Goal: Information Seeking & Learning: Learn about a topic

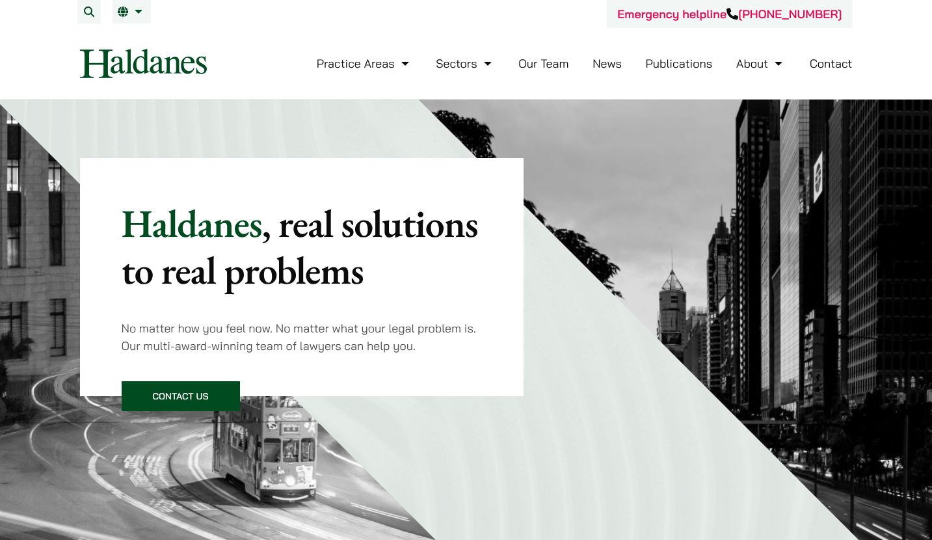
click at [538, 66] on link "Our Team" at bounding box center [543, 63] width 50 height 15
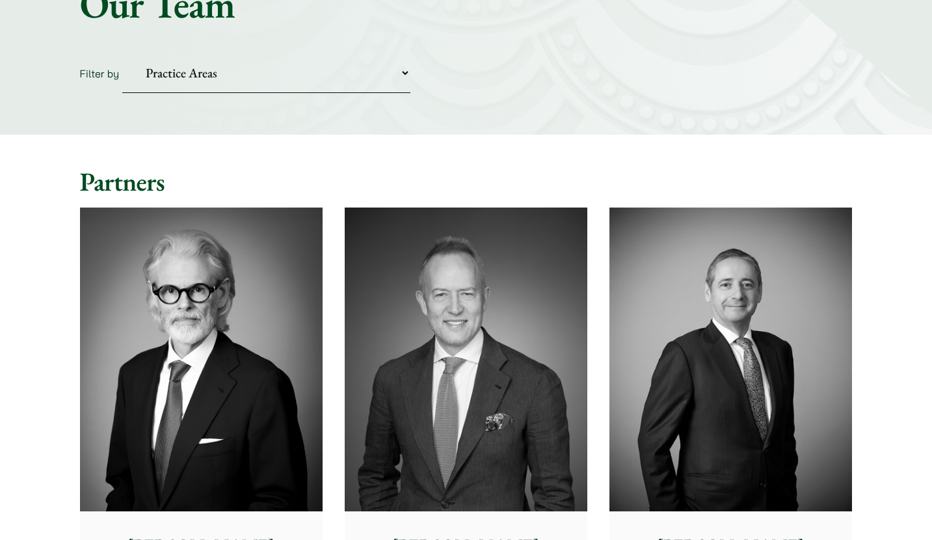
scroll to position [195, 0]
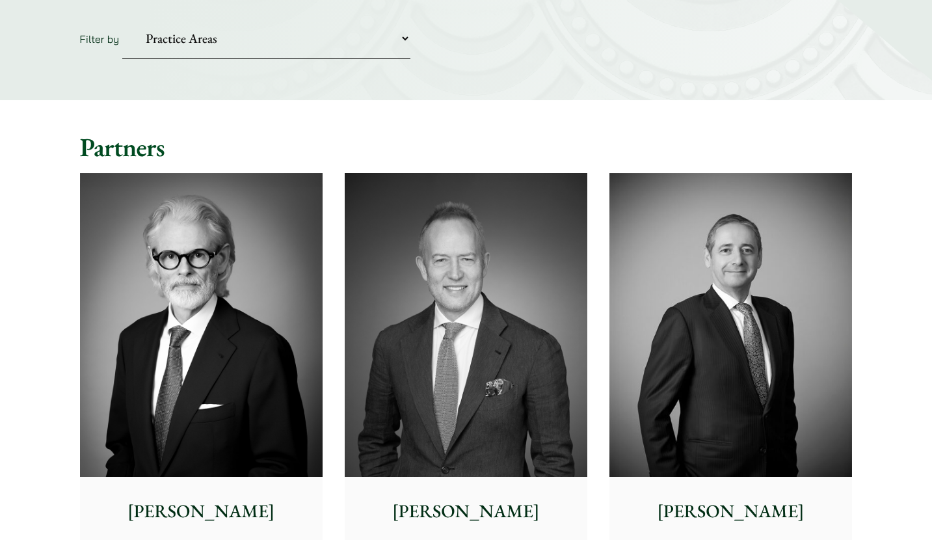
click at [228, 302] on img at bounding box center [201, 325] width 243 height 304
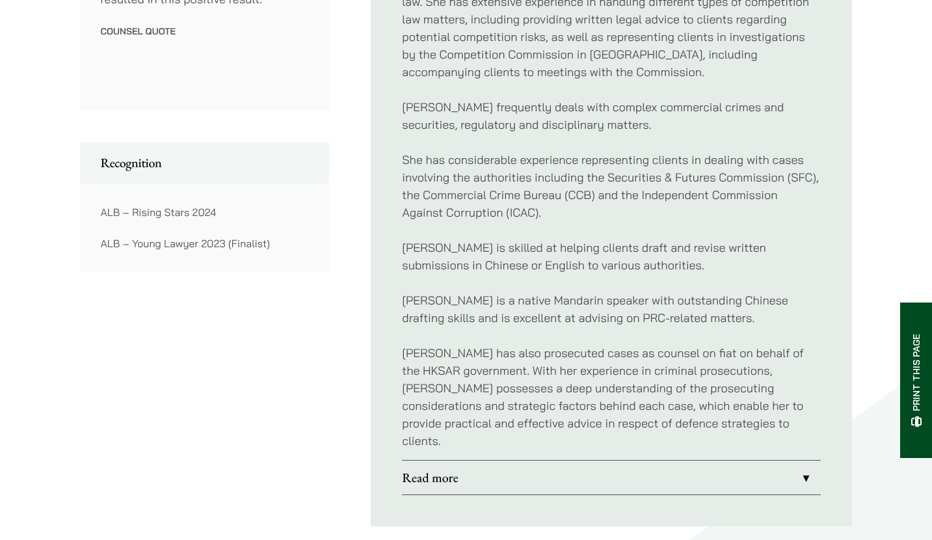
scroll to position [910, 0]
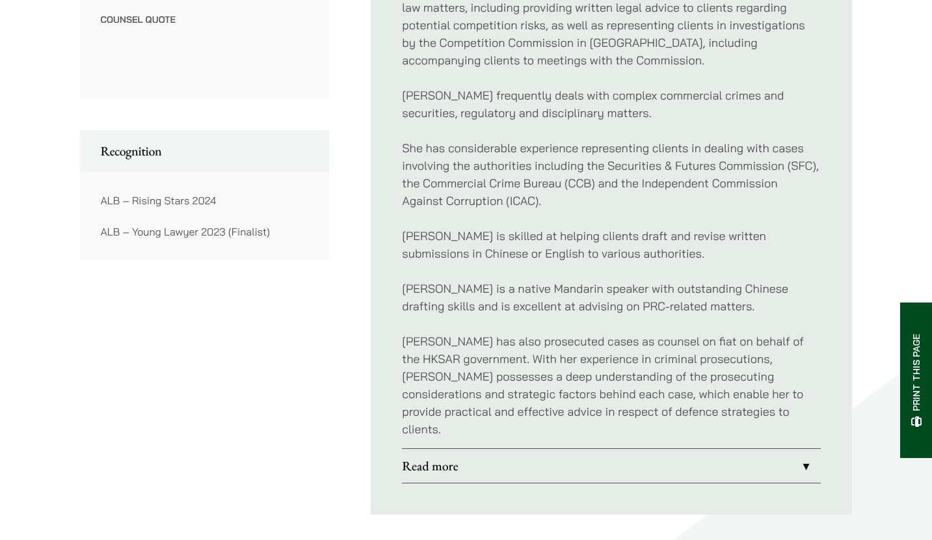
click at [610, 449] on link "Read more" at bounding box center [611, 466] width 419 height 34
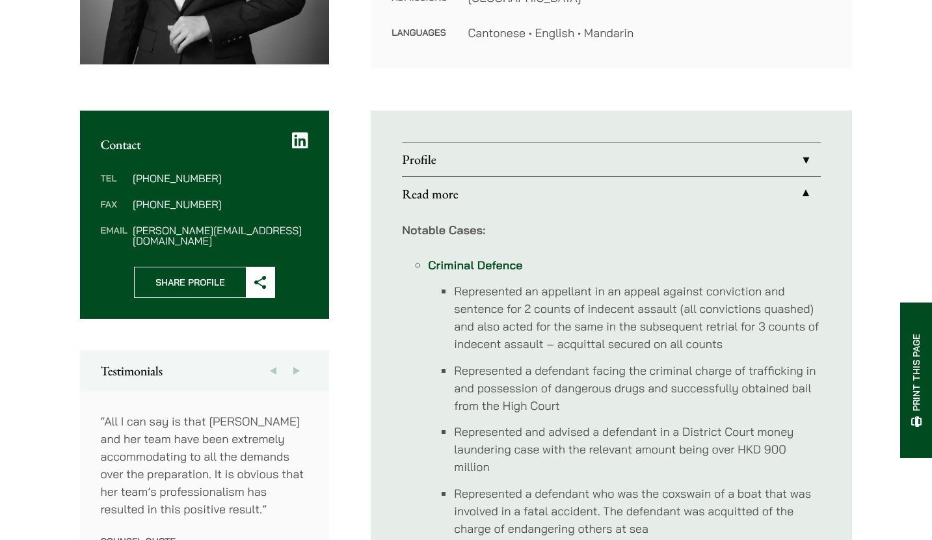
scroll to position [390, 0]
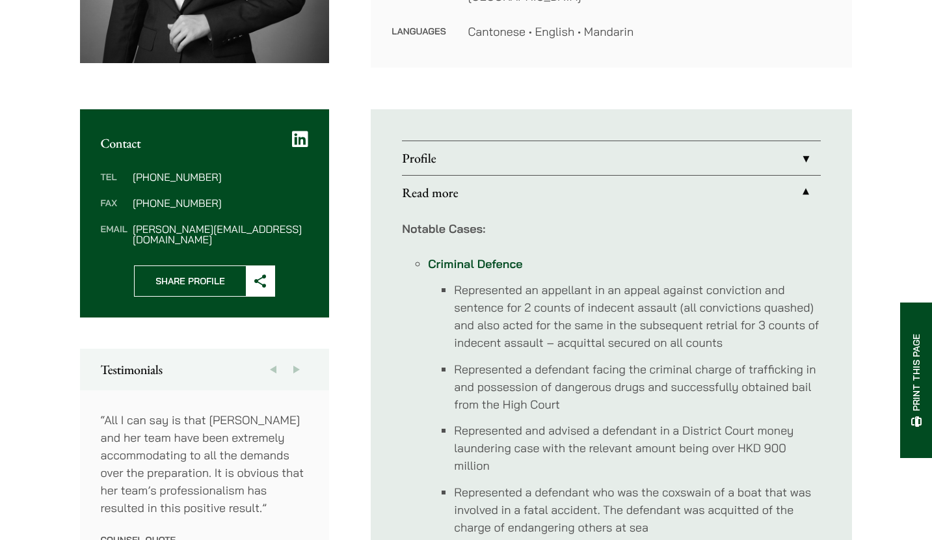
click at [552, 157] on link "Profile" at bounding box center [611, 158] width 419 height 34
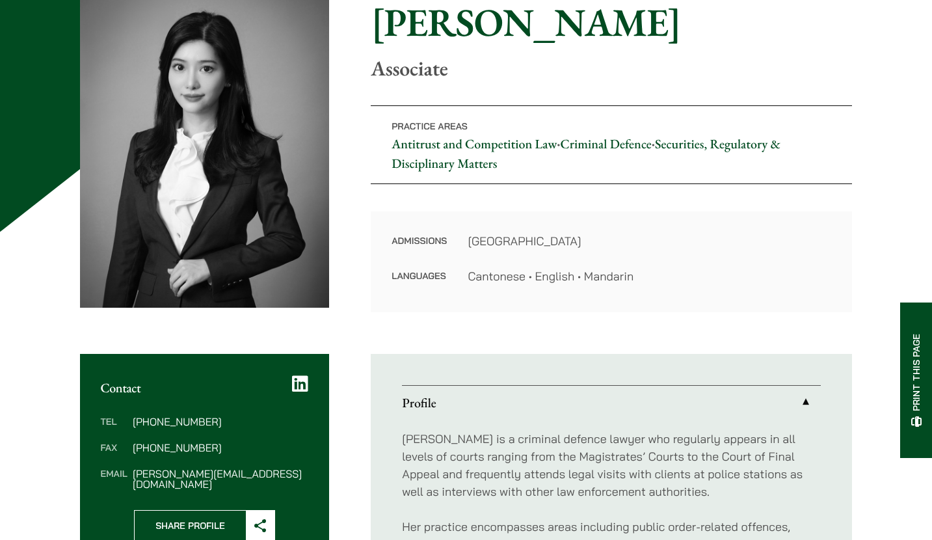
scroll to position [142, 0]
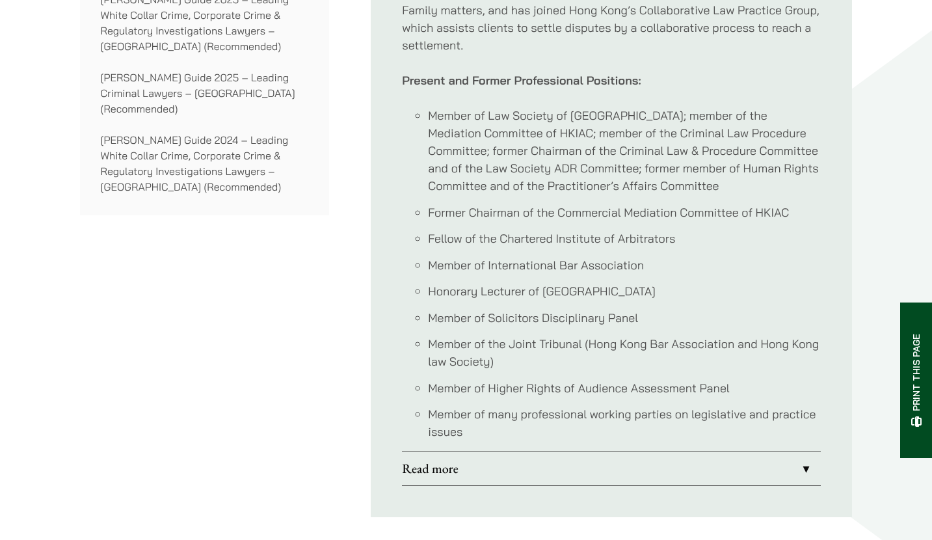
scroll to position [1170, 0]
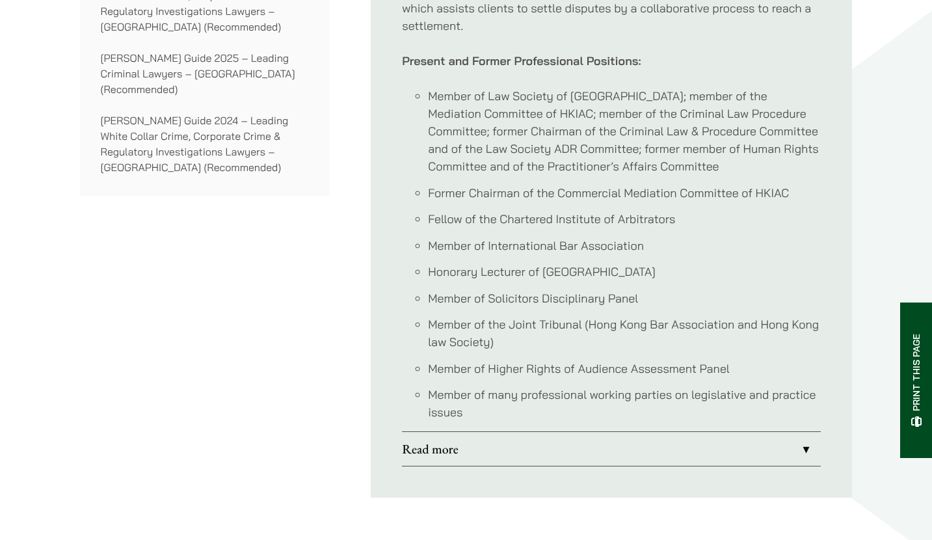
click at [523, 432] on link "Read more" at bounding box center [611, 449] width 419 height 34
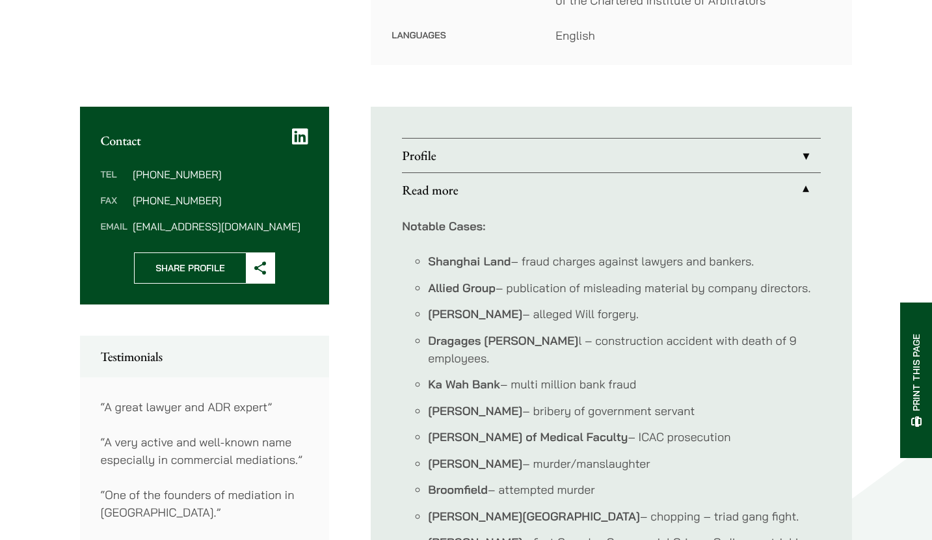
scroll to position [455, 0]
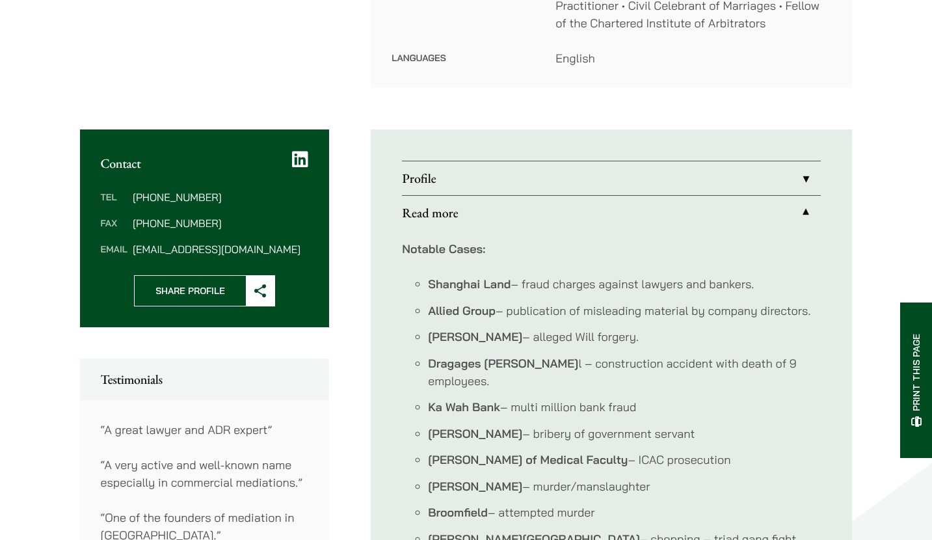
click at [542, 161] on link "Profile" at bounding box center [611, 178] width 419 height 34
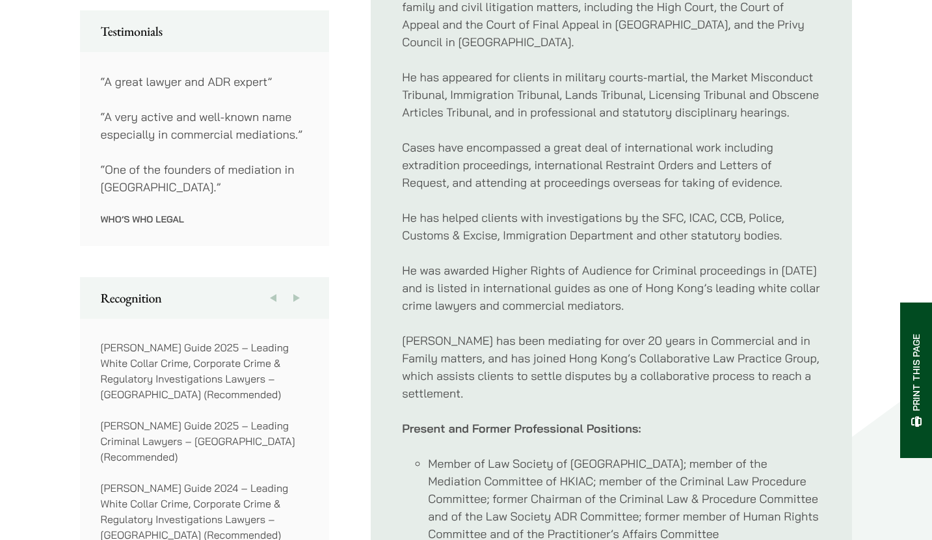
scroll to position [780, 0]
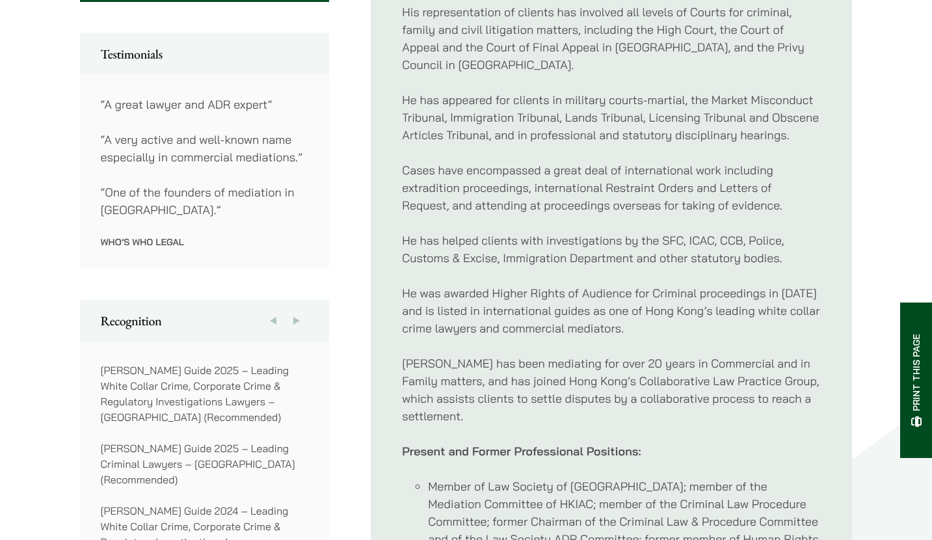
click at [120, 362] on p "[PERSON_NAME] Guide 2025 – Leading White Collar Crime, Corporate Crime & Regula…" at bounding box center [205, 393] width 208 height 62
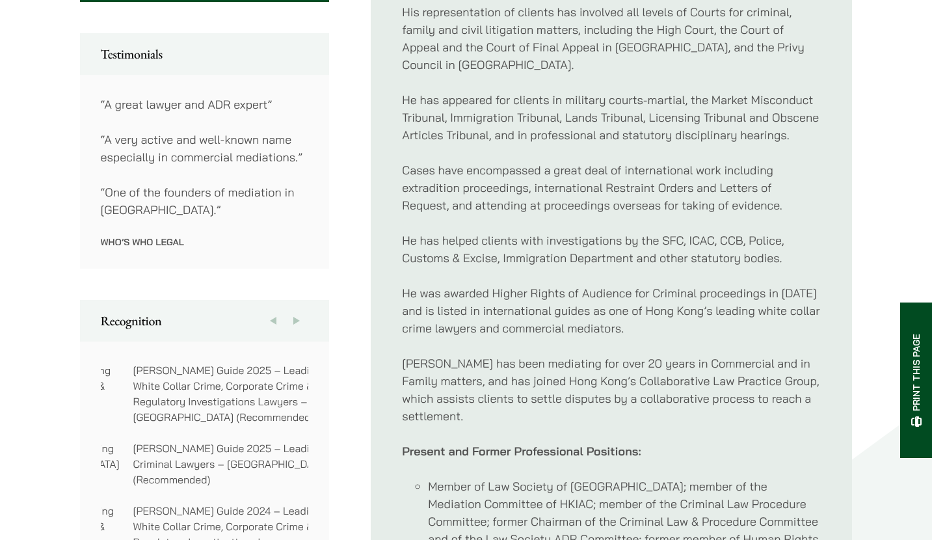
drag, startPoint x: 119, startPoint y: 349, endPoint x: 152, endPoint y: 360, distance: 34.1
click at [152, 362] on p "[PERSON_NAME] Guide 2025 – Leading White Collar Crime, Corporate Crime & Regula…" at bounding box center [237, 393] width 208 height 62
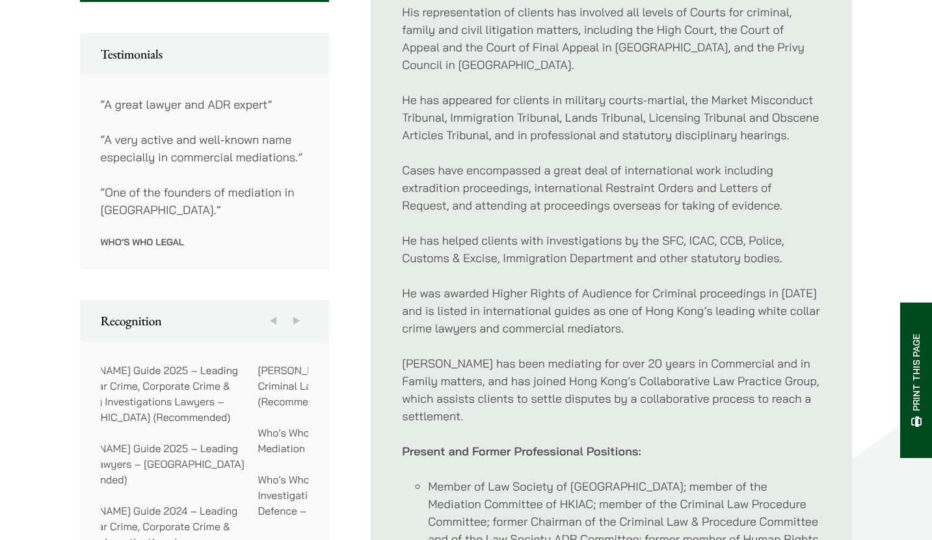
drag, startPoint x: 193, startPoint y: 355, endPoint x: 85, endPoint y: 353, distance: 108.0
click at [89, 354] on div "[PERSON_NAME] Guide 2021 – Leading White Collar Crime, Corporate Crime & Regula…" at bounding box center [205, 463] width 250 height 244
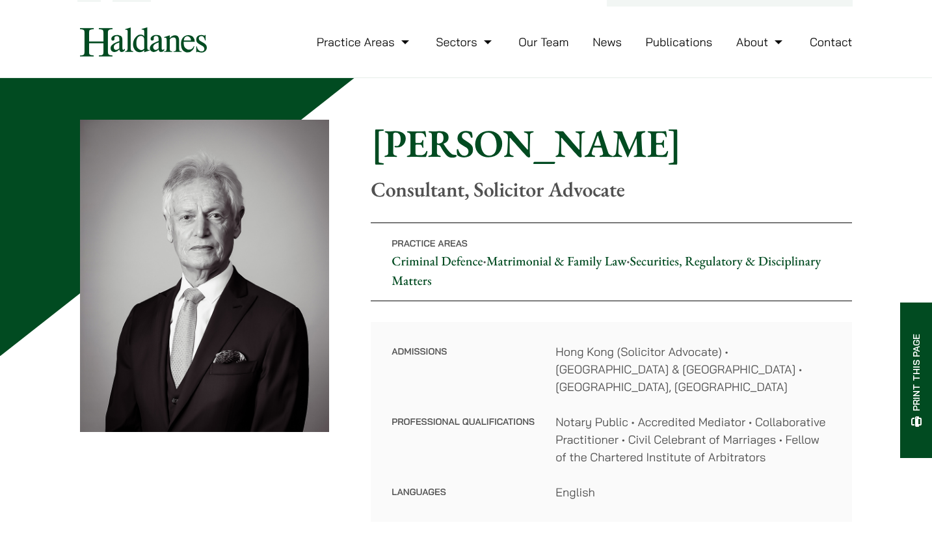
scroll to position [0, 0]
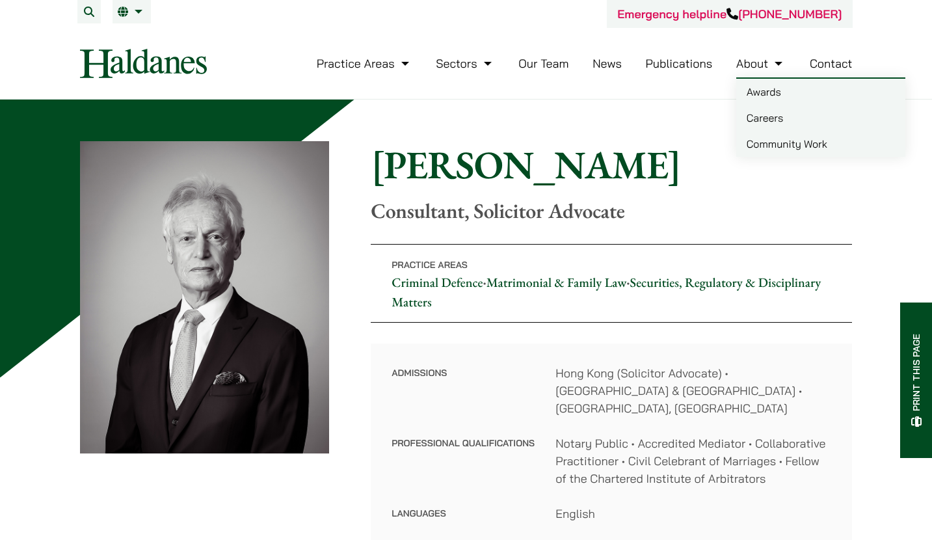
click at [788, 124] on link "Careers" at bounding box center [820, 118] width 169 height 26
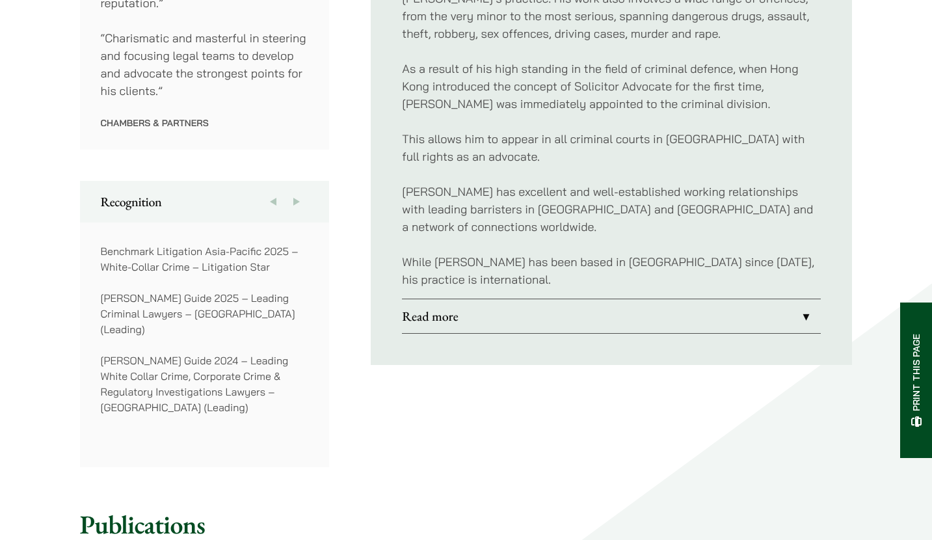
scroll to position [845, 0]
click at [635, 298] on link "Read more" at bounding box center [611, 315] width 419 height 34
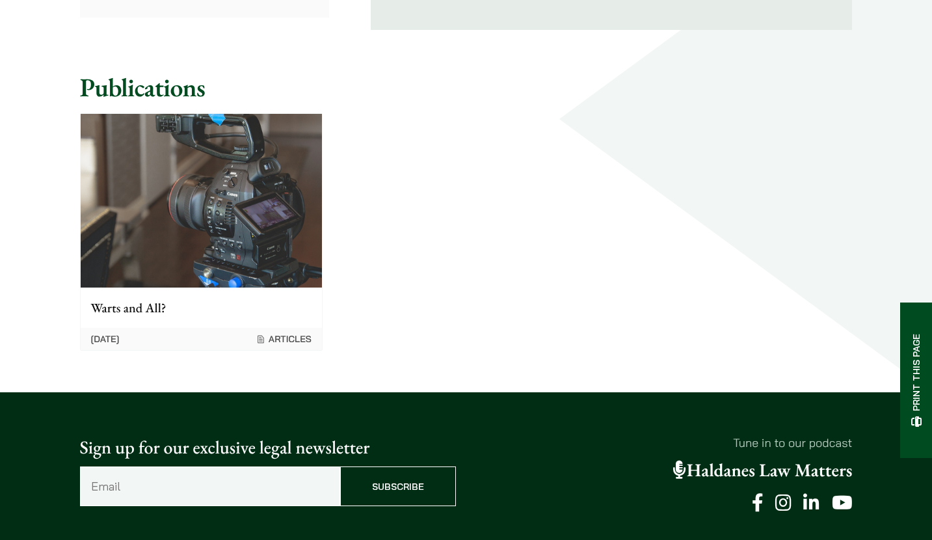
scroll to position [1300, 0]
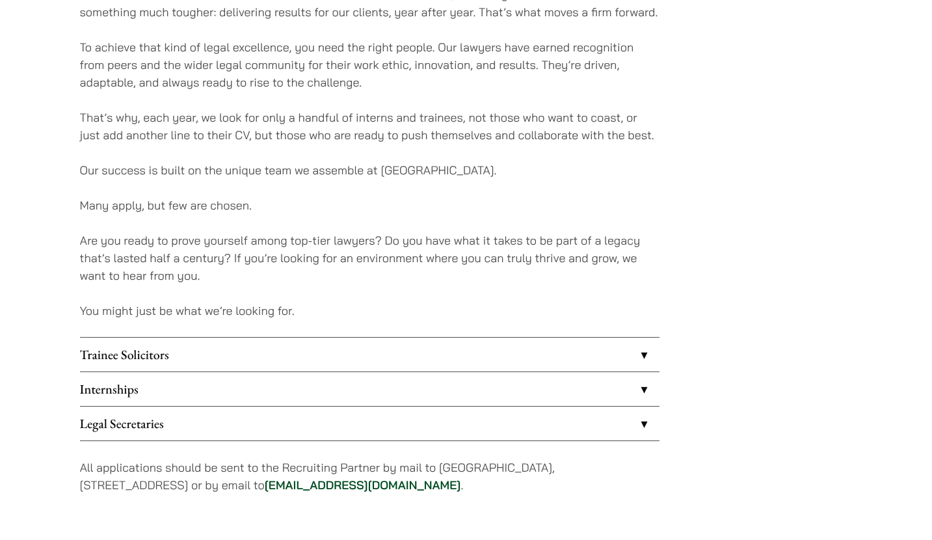
scroll to position [910, 0]
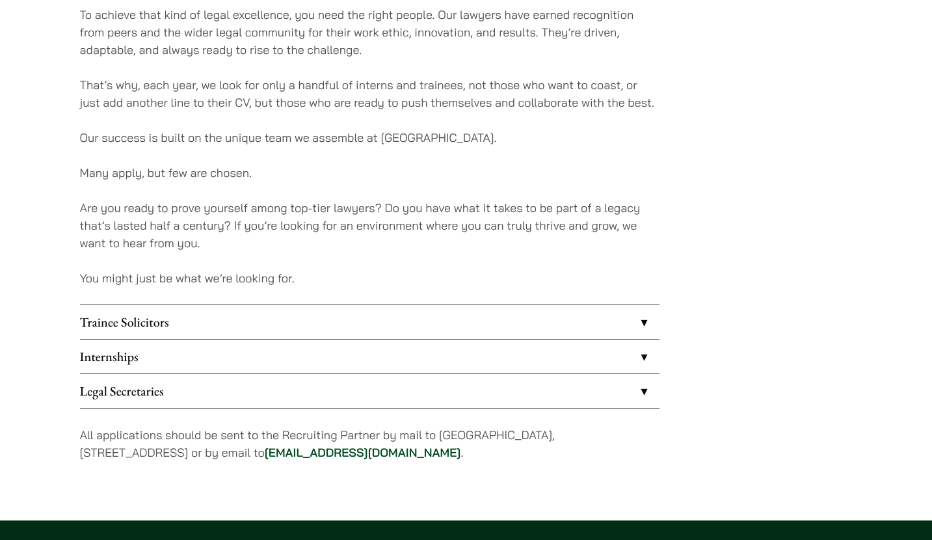
click at [376, 317] on link "Trainee Solicitors" at bounding box center [369, 322] width 579 height 34
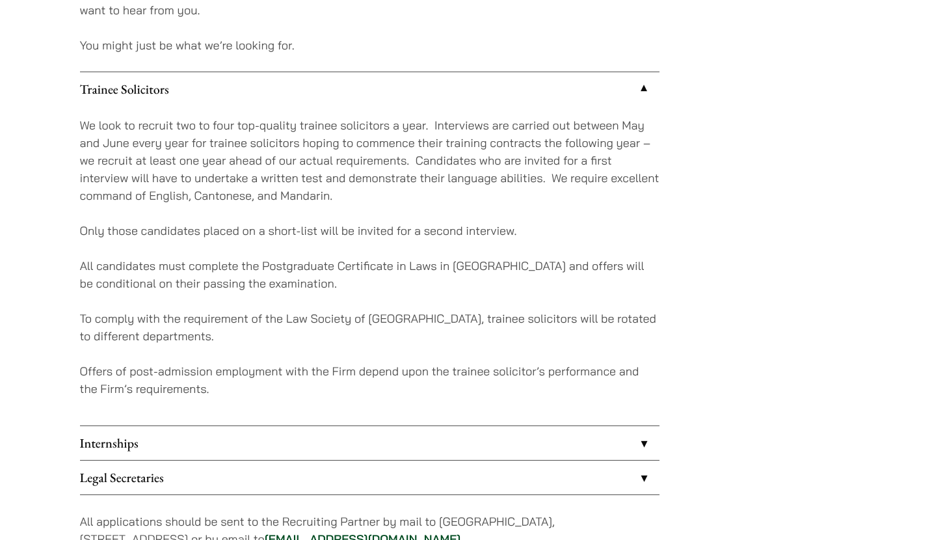
scroll to position [1235, 0]
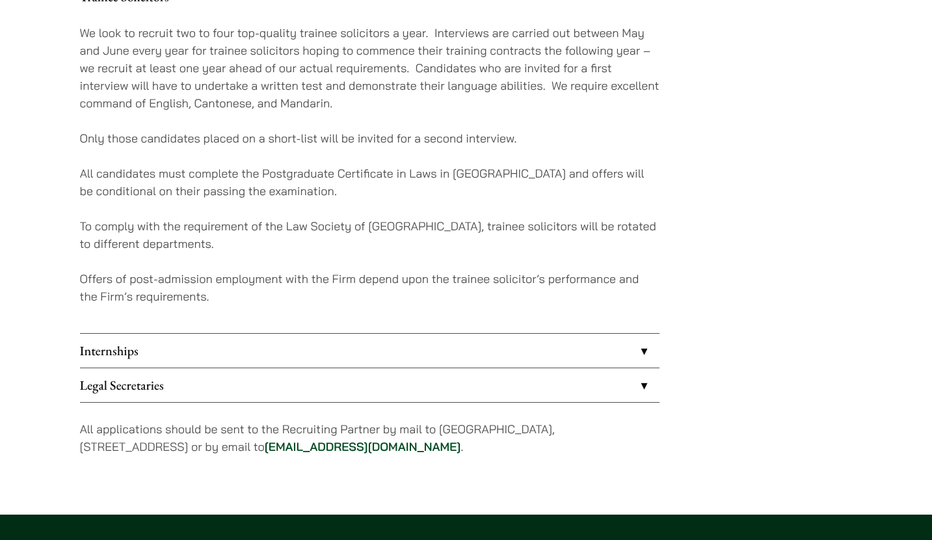
click at [437, 353] on link "Internships" at bounding box center [369, 351] width 579 height 34
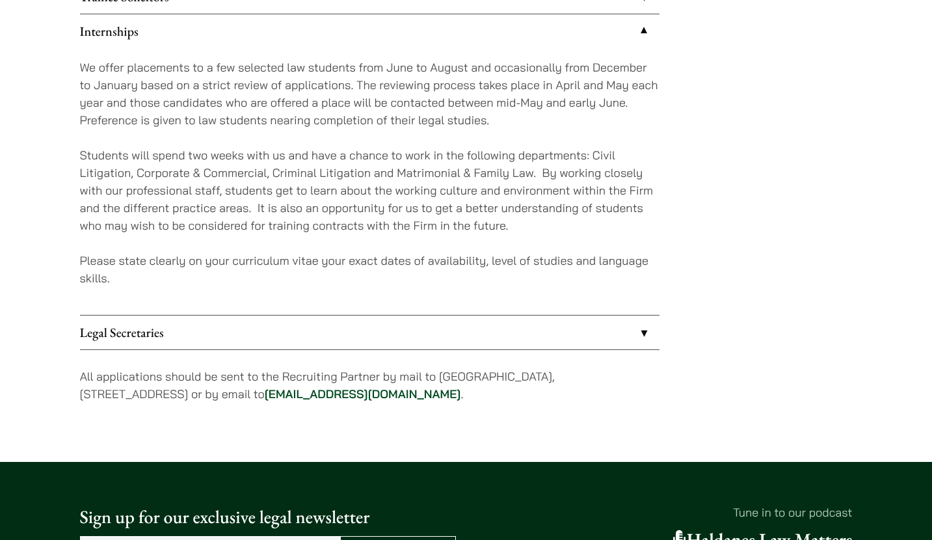
click at [429, 336] on link "Legal Secretaries" at bounding box center [369, 332] width 579 height 34
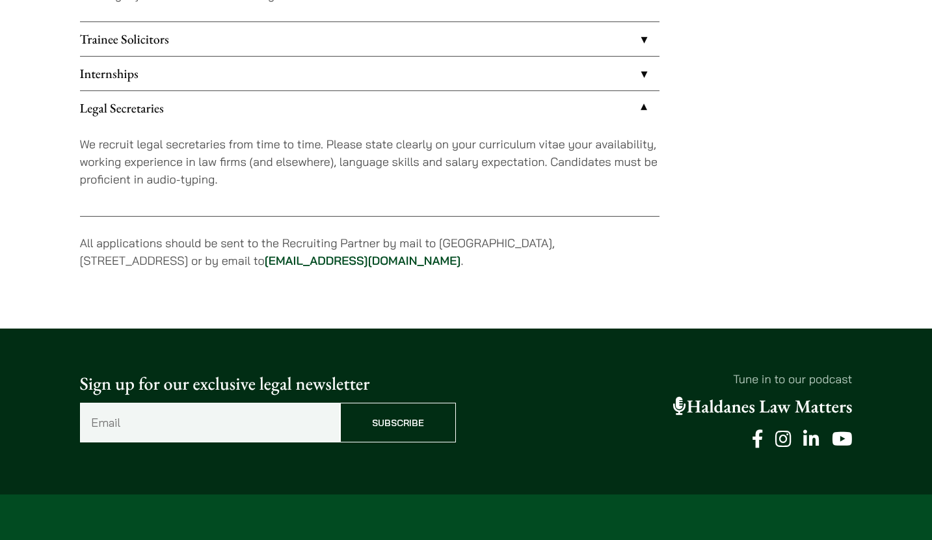
scroll to position [1170, 0]
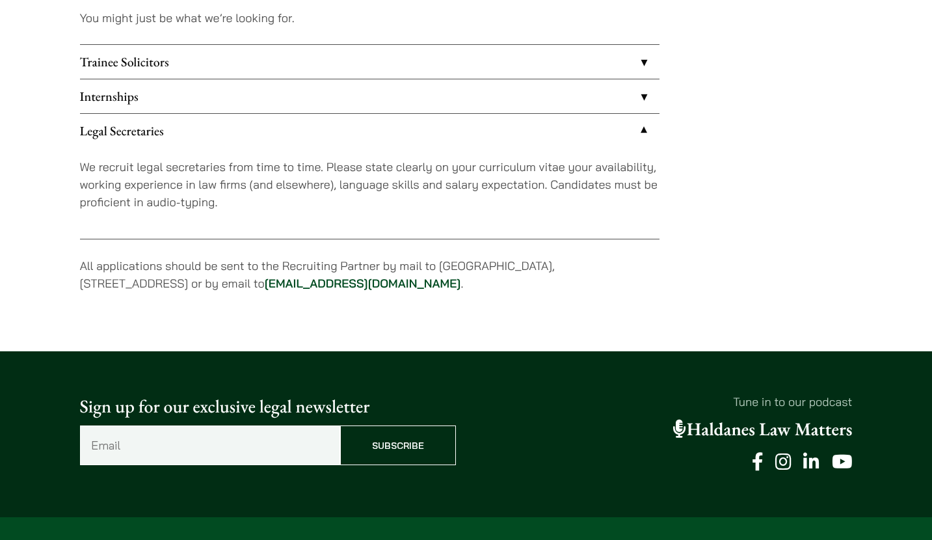
click at [401, 98] on link "Internships" at bounding box center [369, 96] width 579 height 34
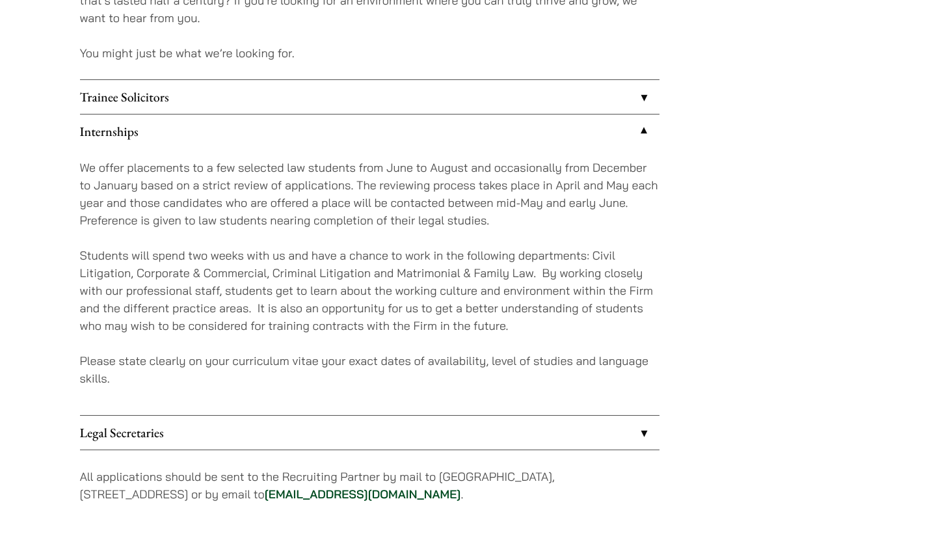
scroll to position [1105, 0]
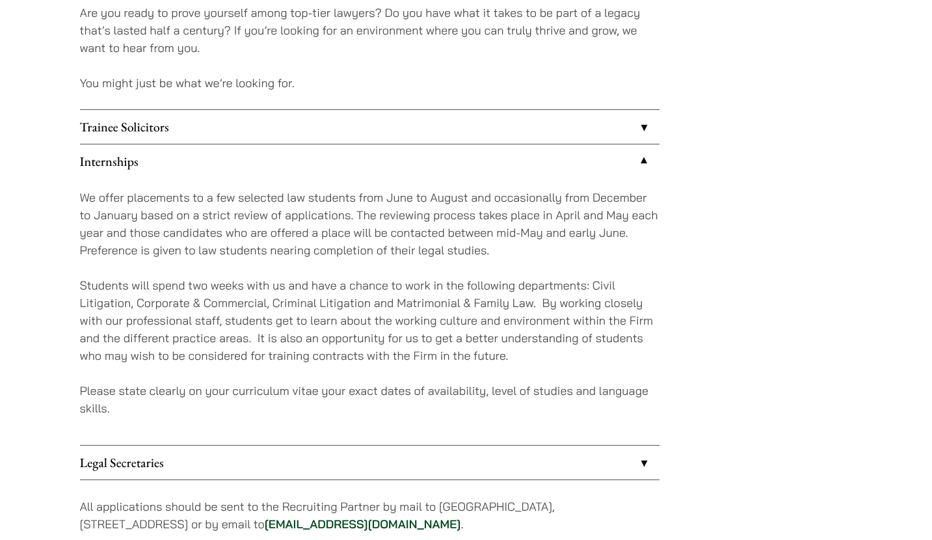
click at [233, 139] on link "Trainee Solicitors" at bounding box center [369, 127] width 579 height 34
